Goal: Find specific page/section: Find specific page/section

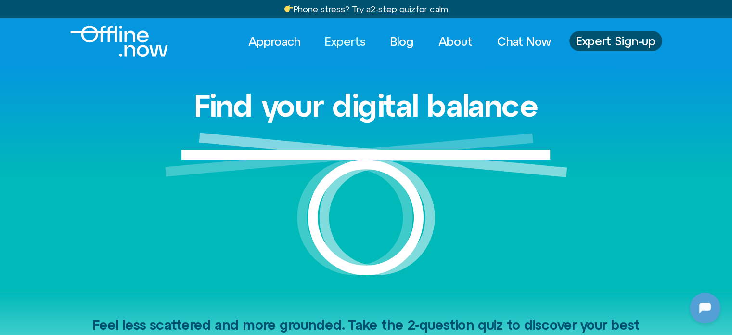
click at [339, 42] on link "Experts" at bounding box center [345, 41] width 58 height 21
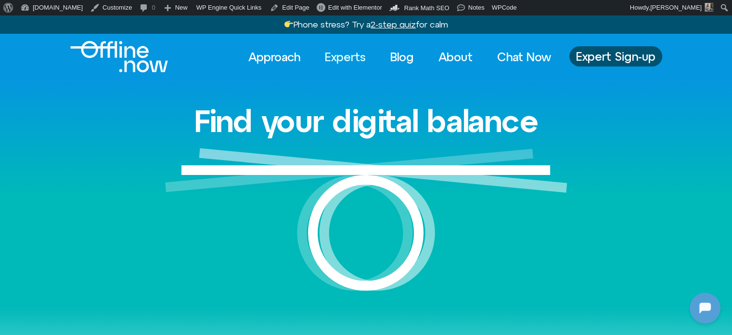
click at [337, 57] on link "Experts" at bounding box center [345, 56] width 58 height 21
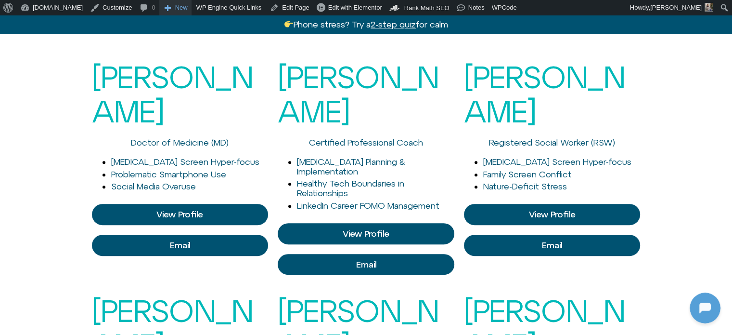
scroll to position [241, 0]
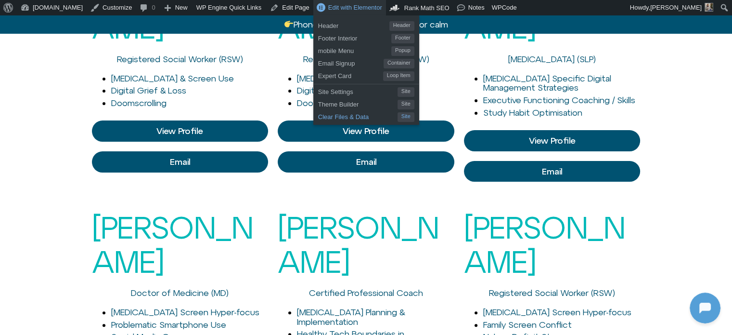
click at [318, 116] on span "Clear Files & Data" at bounding box center [357, 115] width 79 height 13
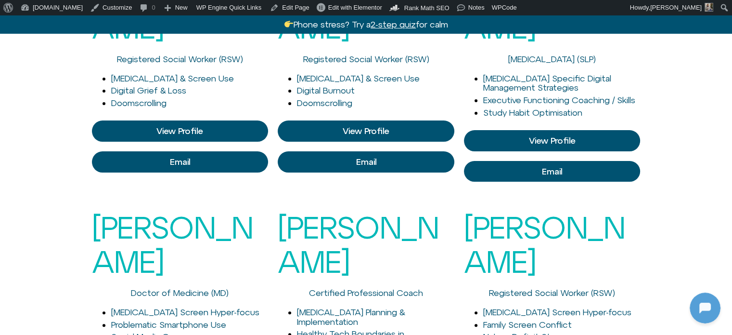
scroll to position [0, 0]
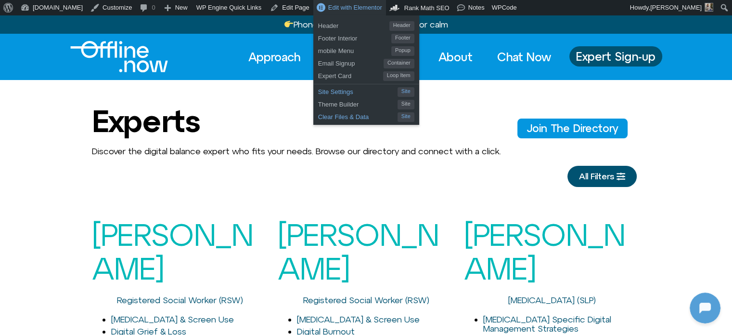
drag, startPoint x: 341, startPoint y: 119, endPoint x: 359, endPoint y: 91, distance: 32.7
click at [341, 118] on span "Clear Files & Data" at bounding box center [357, 115] width 79 height 13
click at [318, 117] on span "Clear Files & Data" at bounding box center [357, 115] width 79 height 13
click at [329, 121] on span "Clear Files & Data" at bounding box center [357, 115] width 79 height 13
click at [318, 112] on span "Clear Files & Data" at bounding box center [357, 115] width 79 height 13
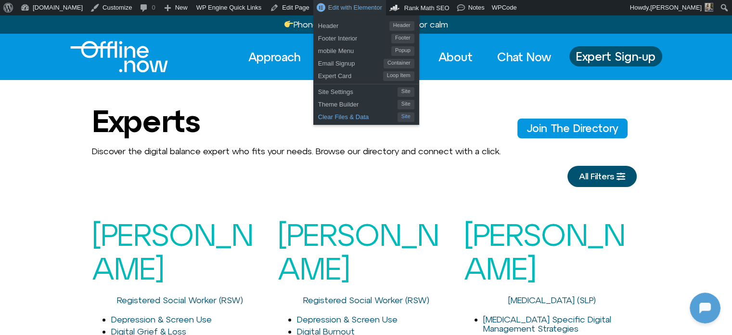
click at [331, 117] on span "Clear Files & Data" at bounding box center [357, 115] width 79 height 13
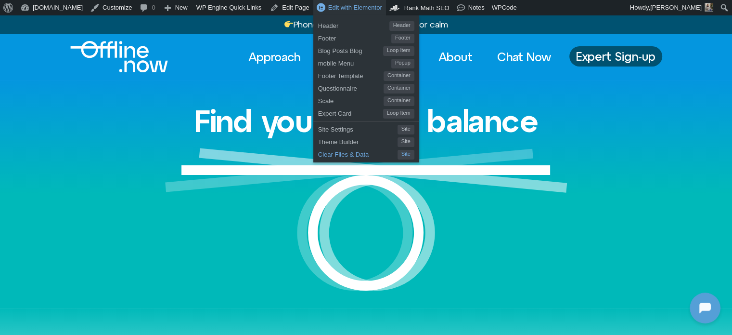
click at [318, 153] on span "Clear Files & Data" at bounding box center [357, 153] width 79 height 13
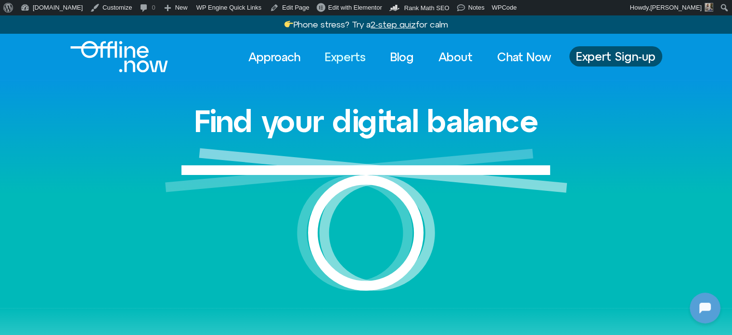
drag, startPoint x: 277, startPoint y: 1, endPoint x: 349, endPoint y: 62, distance: 94.0
click at [350, 62] on link "Experts" at bounding box center [345, 56] width 58 height 21
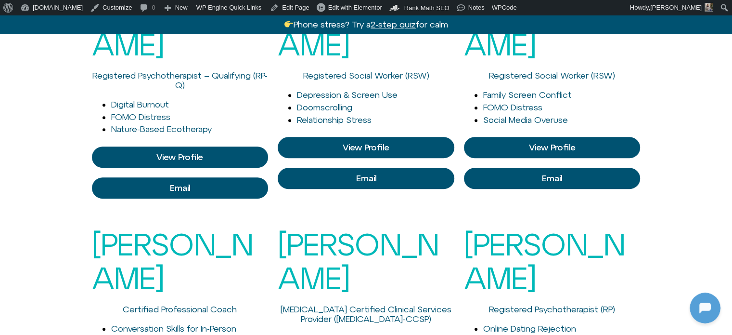
scroll to position [530, 0]
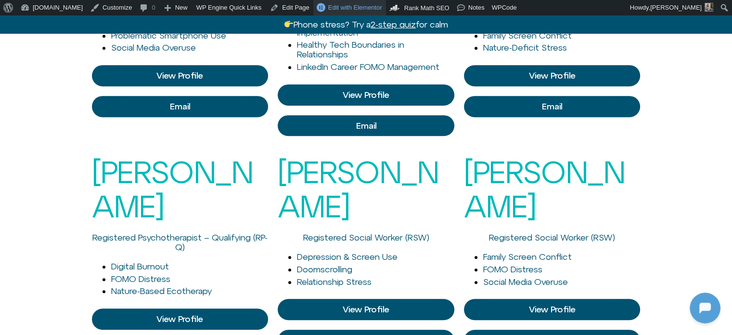
click at [328, 5] on span "Edit with Elementor" at bounding box center [355, 7] width 54 height 7
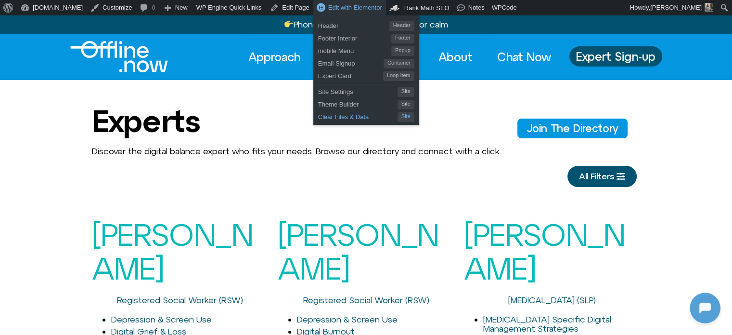
click at [318, 113] on span "Clear Files & Data" at bounding box center [357, 115] width 79 height 13
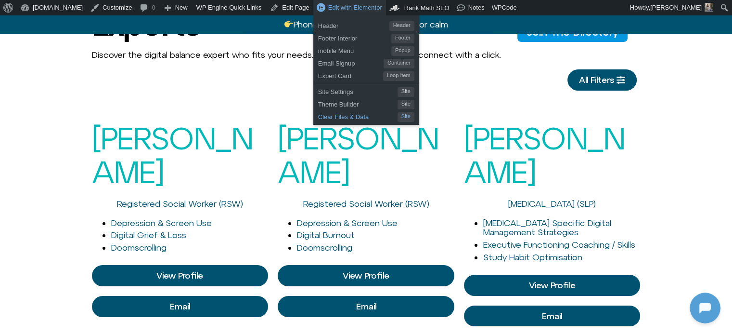
click at [318, 120] on span "Clear Files & Data" at bounding box center [357, 115] width 79 height 13
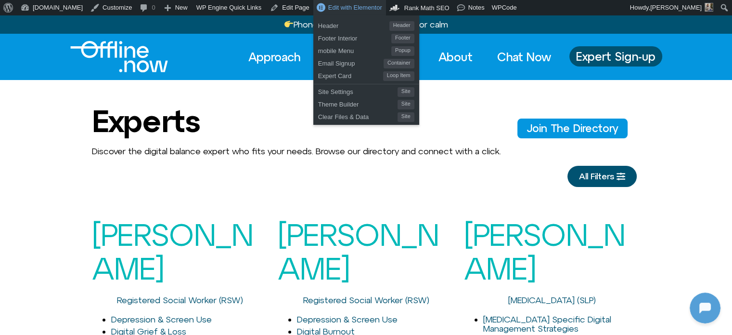
click at [331, 7] on span "Edit with Elementor" at bounding box center [355, 7] width 54 height 7
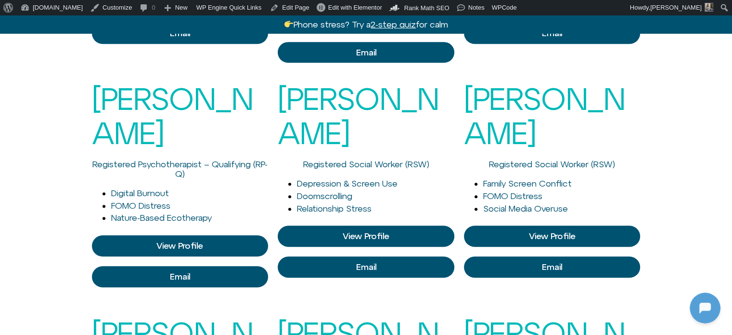
scroll to position [720, 0]
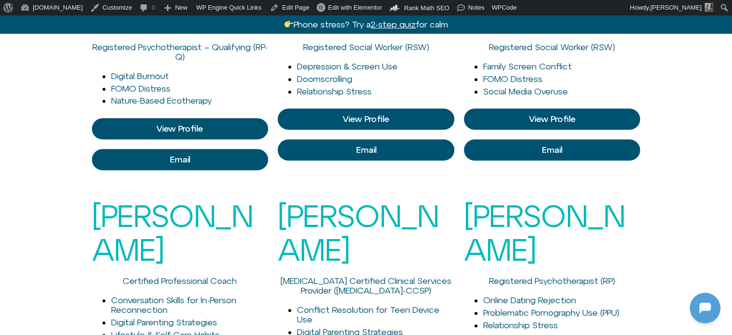
click at [179, 190] on div "Mark Diamond Certified Professional Coach Conversation Skills for In-Person Rec…" at bounding box center [180, 296] width 177 height 214
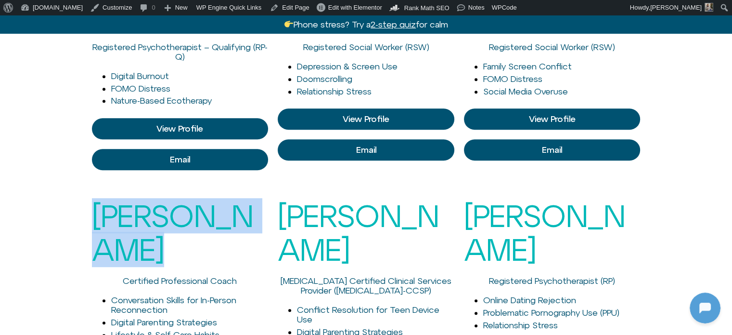
click at [179, 190] on div "Mark Diamond Certified Professional Coach Conversation Skills for In-Person Rec…" at bounding box center [180, 296] width 177 height 214
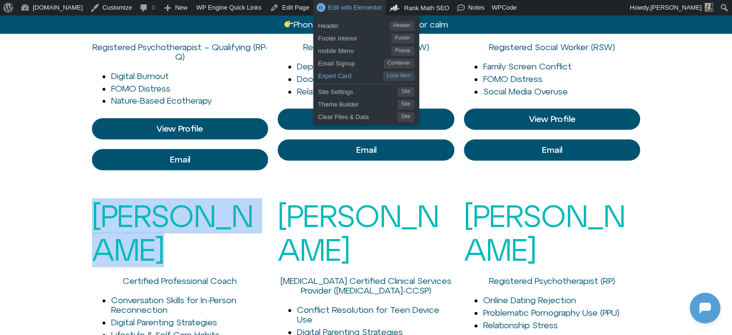
click at [318, 76] on span "Expert Card" at bounding box center [350, 74] width 65 height 13
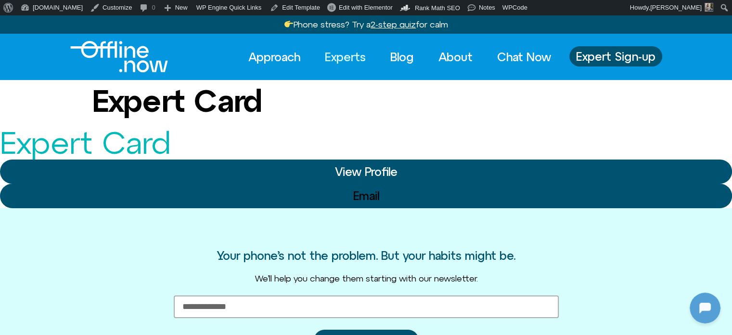
drag, startPoint x: 339, startPoint y: 58, endPoint x: 345, endPoint y: 57, distance: 5.8
click at [339, 58] on link "Experts" at bounding box center [345, 56] width 58 height 21
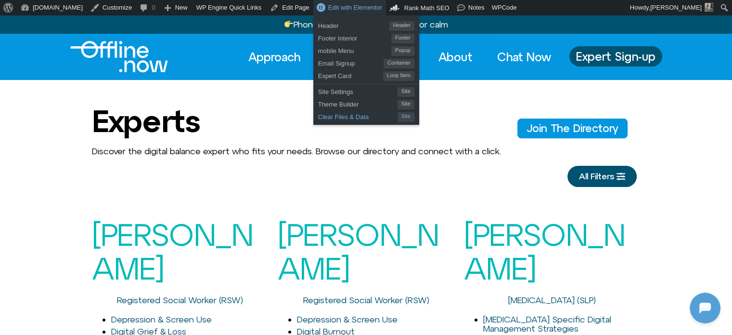
click at [318, 113] on span "Clear Files & Data" at bounding box center [357, 115] width 79 height 13
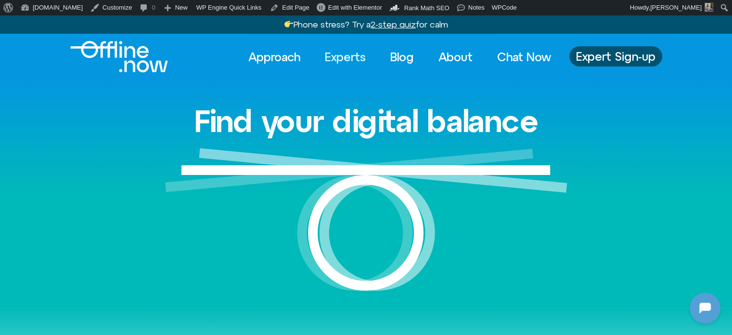
click at [339, 57] on link "Experts" at bounding box center [345, 56] width 58 height 21
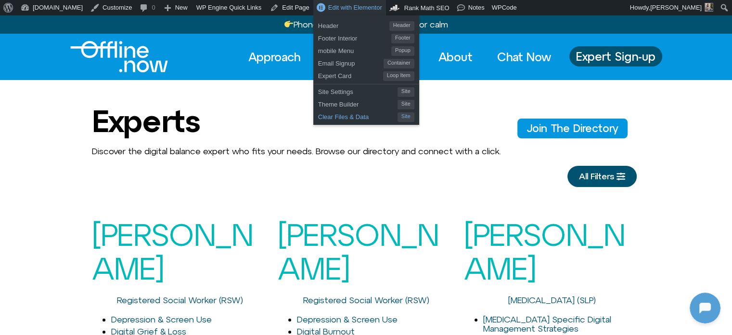
click at [318, 115] on span "Clear Files & Data" at bounding box center [357, 115] width 79 height 13
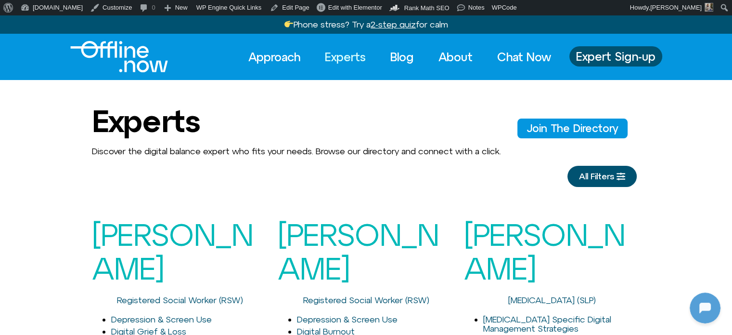
click at [317, 147] on span "Discover the digital balance expert who fits your needs. Browse our directory a…" at bounding box center [296, 151] width 409 height 10
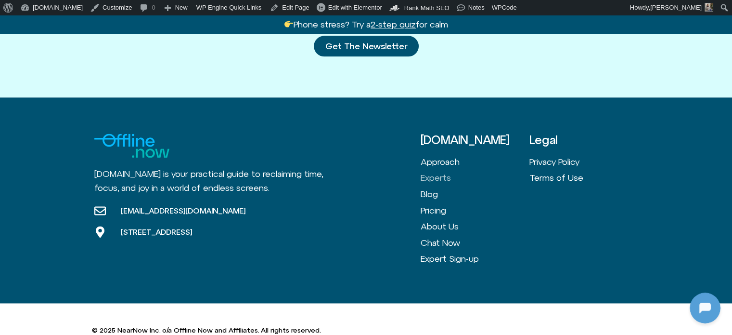
scroll to position [1298, 0]
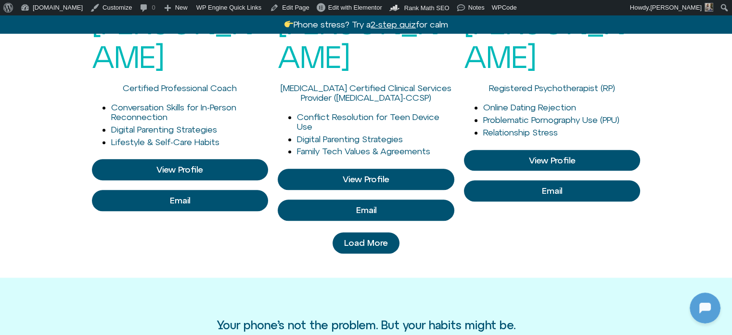
scroll to position [624, 0]
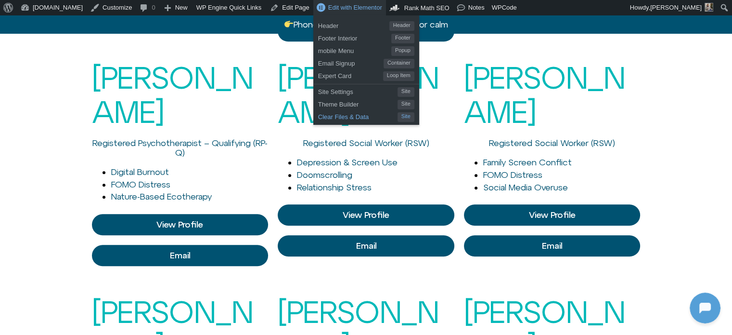
click at [320, 113] on span "Clear Files & Data" at bounding box center [357, 115] width 79 height 13
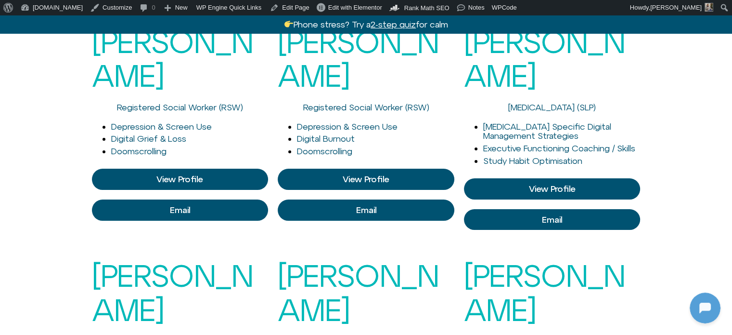
scroll to position [385, 0]
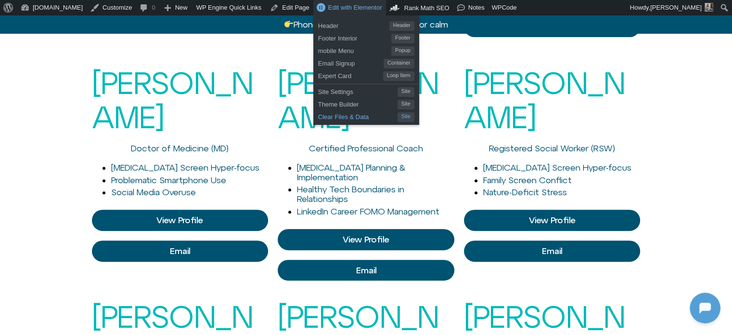
click at [318, 114] on span "Clear Files & Data" at bounding box center [357, 115] width 79 height 13
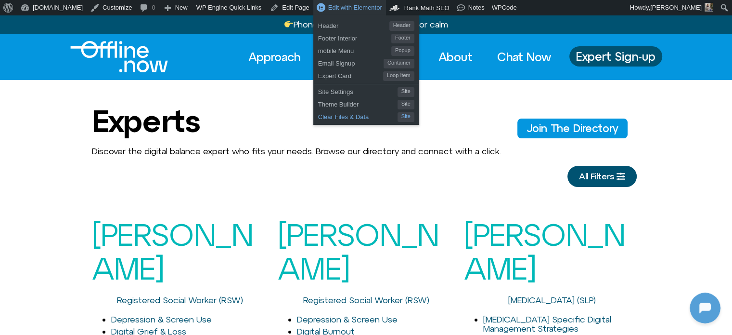
click at [318, 117] on span "Clear Files & Data" at bounding box center [357, 115] width 79 height 13
click at [320, 115] on span "Clear Files & Data" at bounding box center [357, 115] width 79 height 13
click at [318, 114] on span "Clear Files & Data" at bounding box center [357, 115] width 79 height 13
click at [331, 117] on span "Clear Files & Data" at bounding box center [357, 115] width 79 height 13
click at [331, 115] on span "Clear Files & Data" at bounding box center [357, 115] width 79 height 13
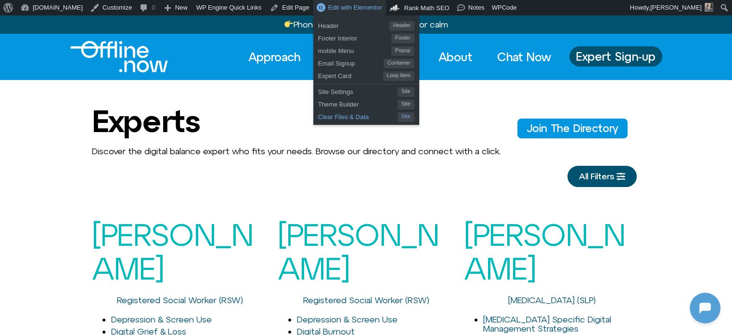
click at [318, 116] on span "Clear Files & Data" at bounding box center [357, 115] width 79 height 13
click at [331, 115] on span "Clear Files & Data" at bounding box center [357, 115] width 79 height 13
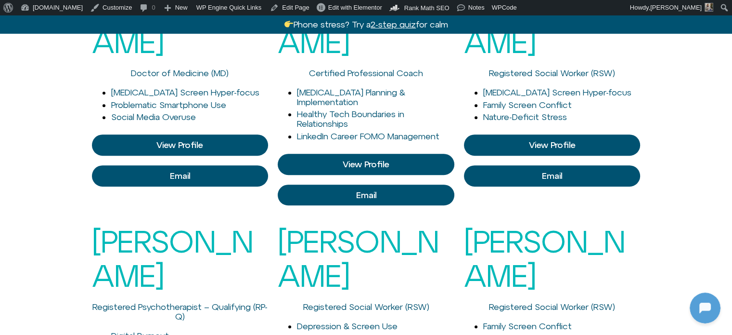
scroll to position [289, 0]
